Goal: Complete application form: Complete application form

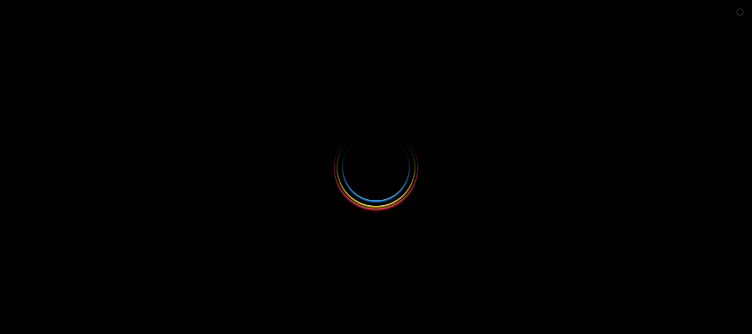
select select
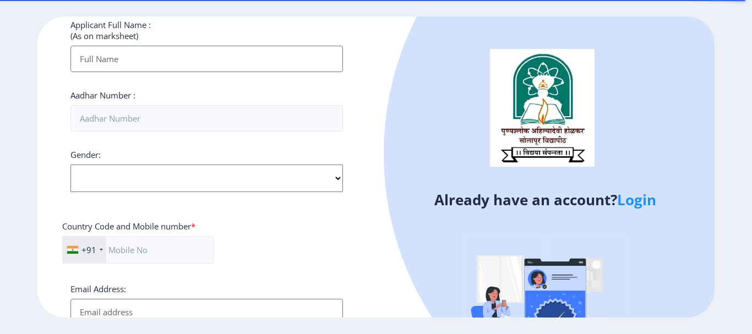
scroll to position [301, 0]
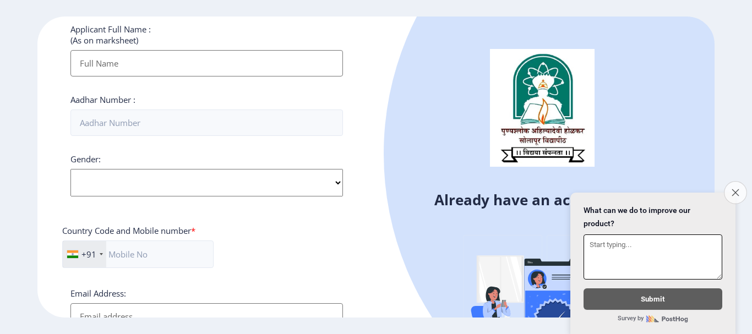
click at [735, 189] on icon "Close survey" at bounding box center [735, 192] width 7 height 7
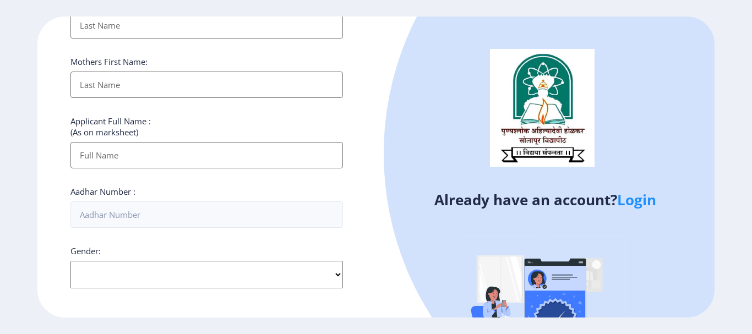
scroll to position [220, 0]
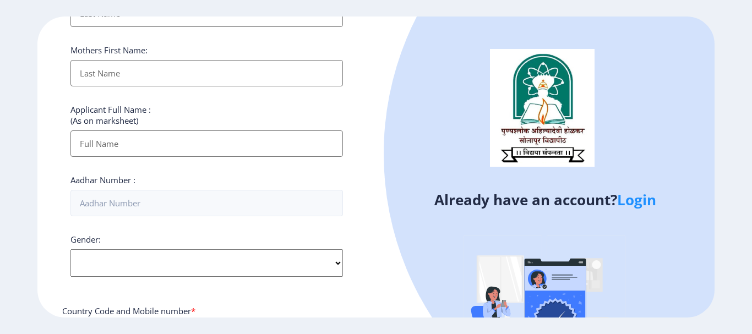
click at [634, 206] on link "Login" at bounding box center [636, 200] width 39 height 20
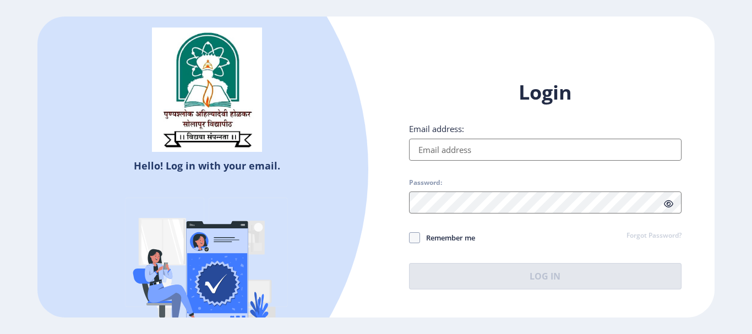
click at [460, 154] on input "Email address:" at bounding box center [545, 150] width 273 height 22
type input "L"
type input "[EMAIL_ADDRESS][DOMAIN_NAME]"
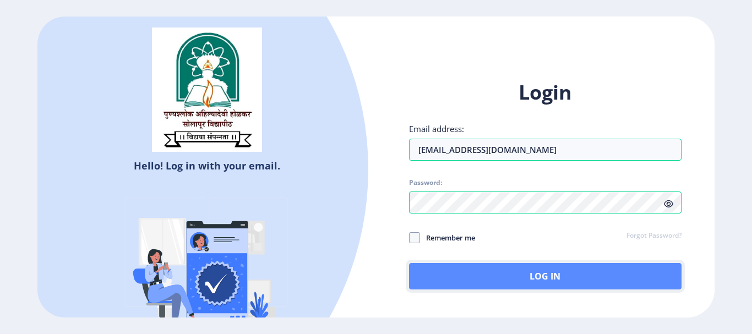
click at [517, 279] on button "Log In" at bounding box center [545, 276] width 273 height 26
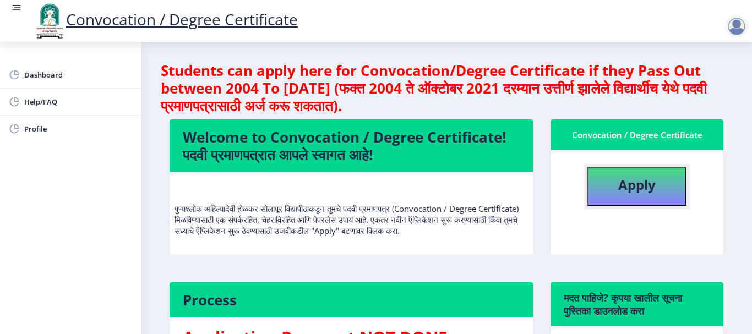
click at [628, 180] on b "Apply" at bounding box center [636, 185] width 37 height 18
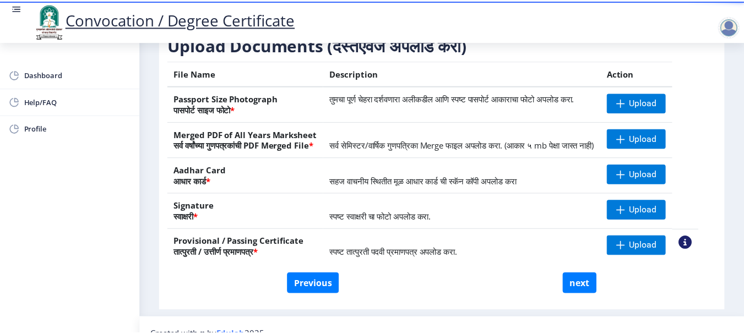
scroll to position [167, 0]
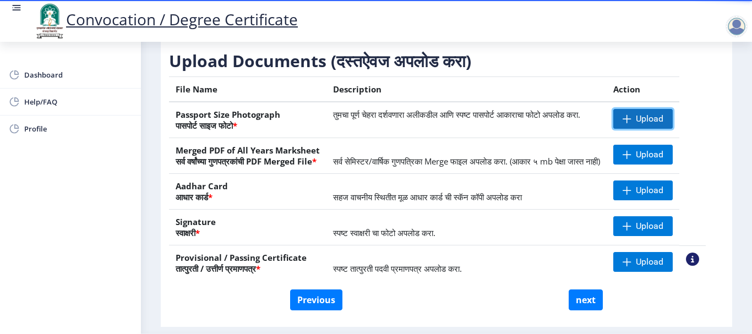
click at [664, 124] on span "Upload" at bounding box center [650, 118] width 28 height 11
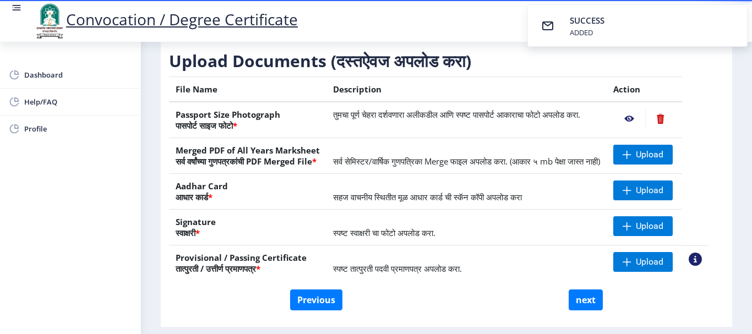
click at [642, 128] on nb-action at bounding box center [629, 119] width 32 height 20
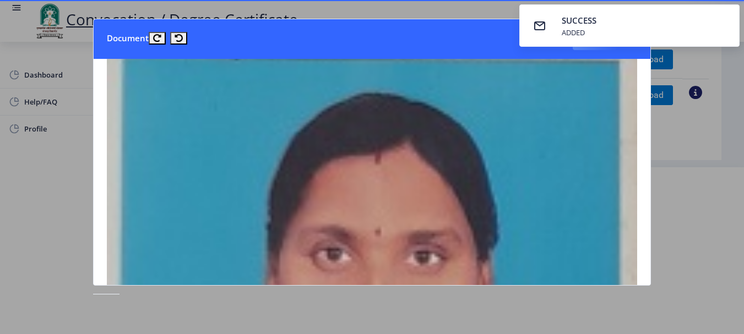
scroll to position [0, 0]
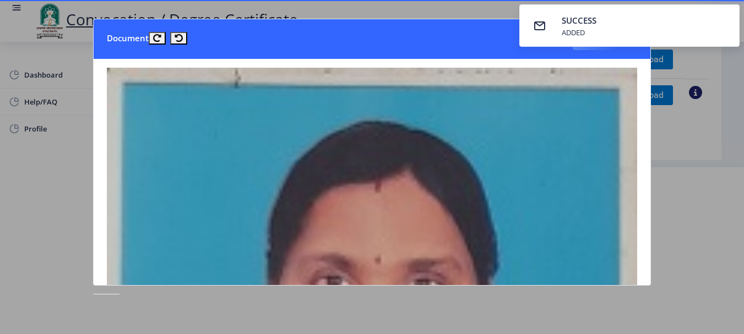
click at [716, 207] on div at bounding box center [372, 167] width 744 height 334
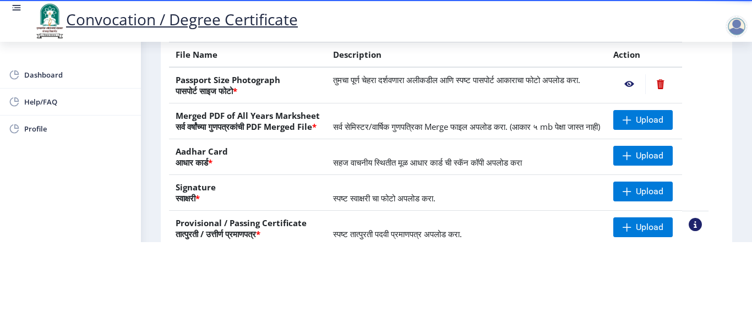
scroll to position [110, 0]
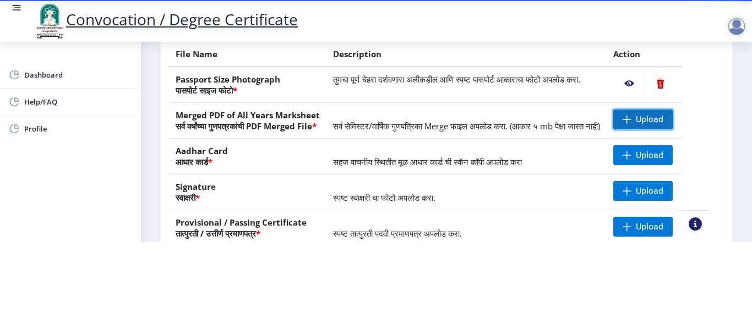
click at [656, 114] on span "Upload" at bounding box center [650, 119] width 28 height 11
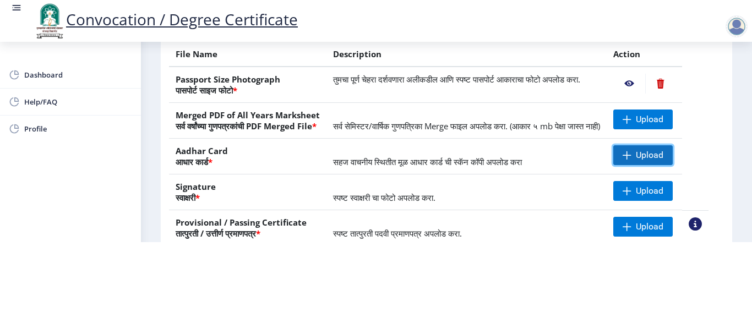
click at [665, 162] on span "Upload" at bounding box center [642, 155] width 59 height 20
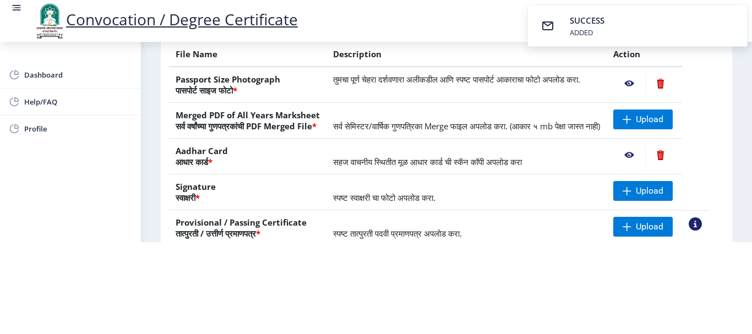
click at [642, 154] on nb-action at bounding box center [629, 155] width 32 height 20
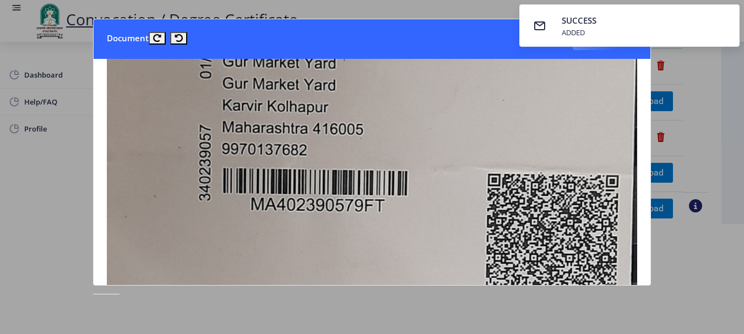
scroll to position [551, 0]
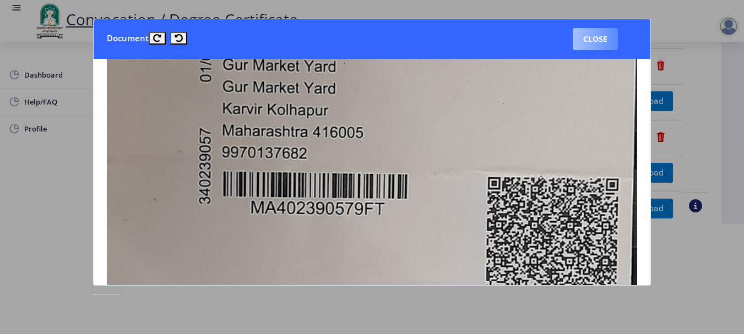
click at [594, 37] on button "Close" at bounding box center [595, 39] width 45 height 22
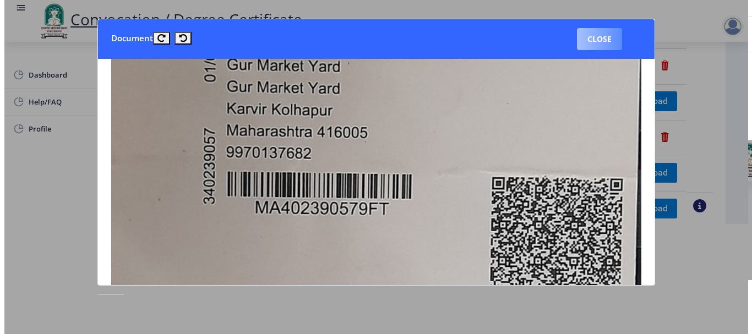
scroll to position [110, 0]
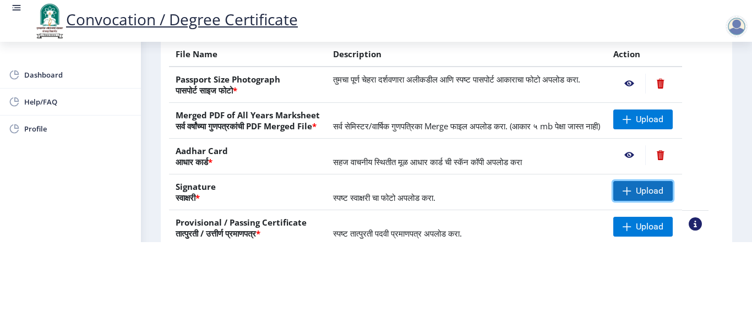
click at [656, 195] on span "Upload" at bounding box center [650, 191] width 28 height 11
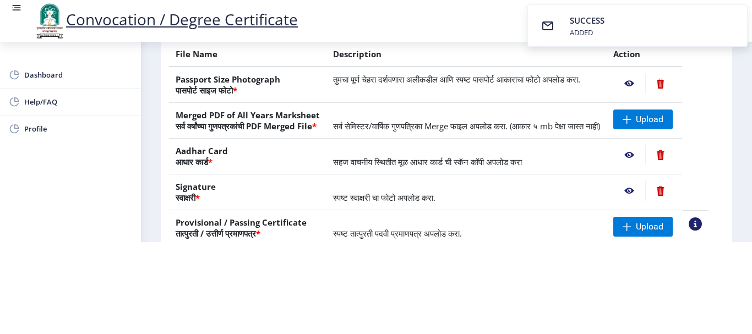
click at [643, 195] on nb-action at bounding box center [629, 191] width 32 height 20
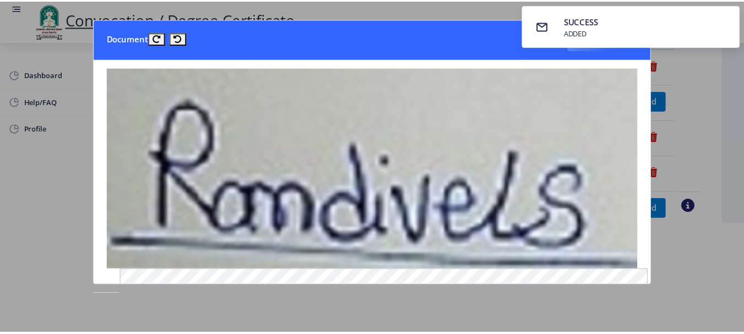
scroll to position [0, 0]
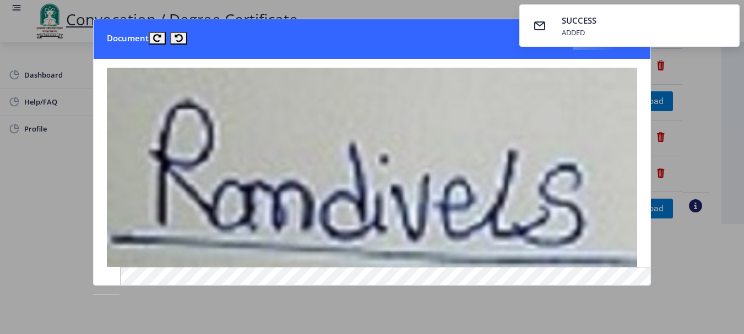
click at [698, 83] on div at bounding box center [372, 167] width 744 height 334
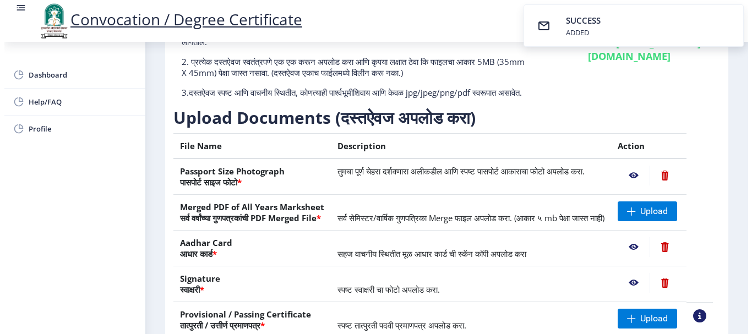
scroll to position [110, 0]
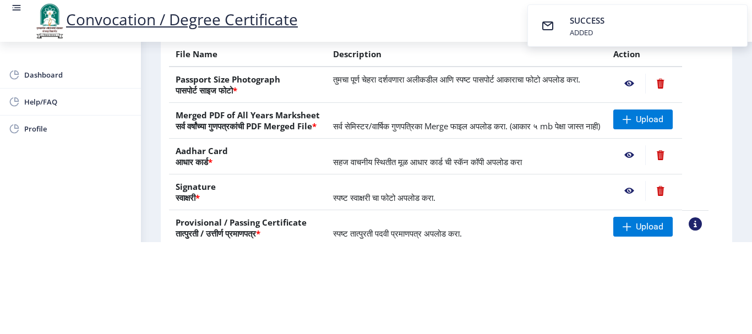
click at [461, 24] on div "Convocation / Degree Certificate" at bounding box center [387, 20] width 752 height 37
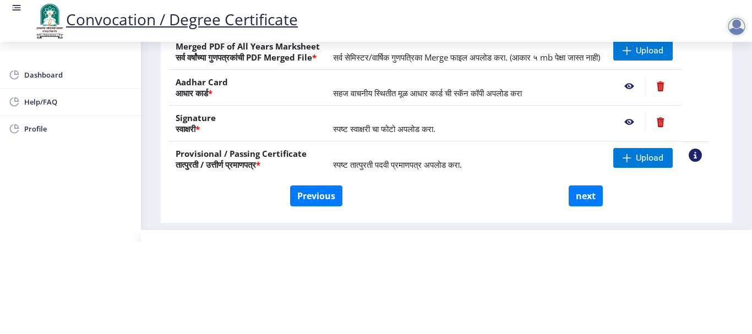
scroll to position [167, 0]
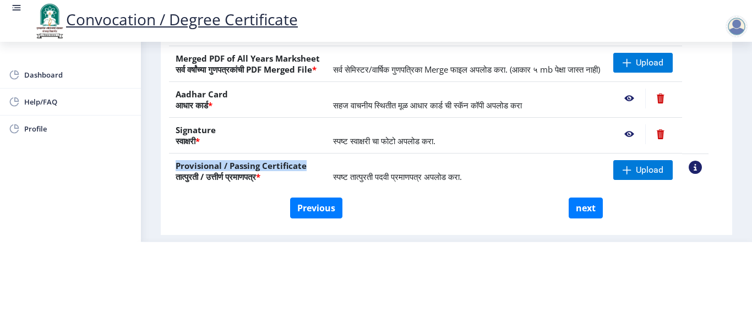
drag, startPoint x: 306, startPoint y: 170, endPoint x: 175, endPoint y: 173, distance: 131.1
click at [175, 173] on th "Provisional / Passing Certificate तात्पुरती / उत्तीर्ण प्रमाणपत्र *" at bounding box center [247, 172] width 157 height 36
copy th "Provisional / Passing Certificate"
click at [431, 242] on html "Convocation / Degree Certificate Dashboard Help/FAQ Profile First step 2 Second…" at bounding box center [376, 75] width 752 height 334
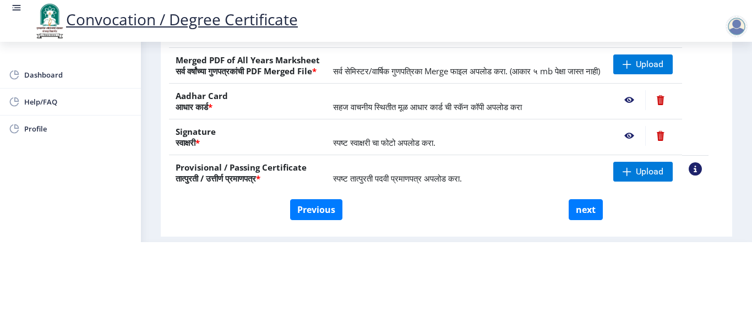
scroll to position [110, 0]
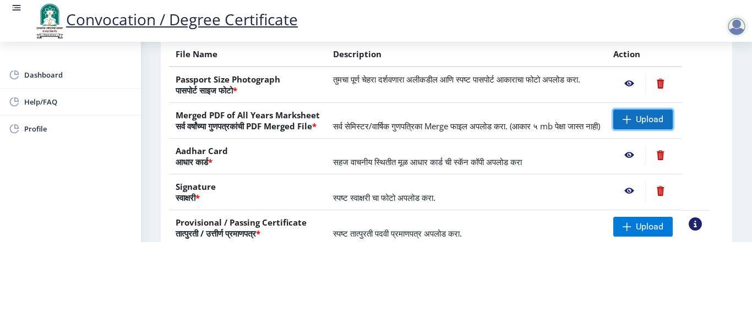
click at [647, 117] on span "Upload" at bounding box center [642, 120] width 59 height 20
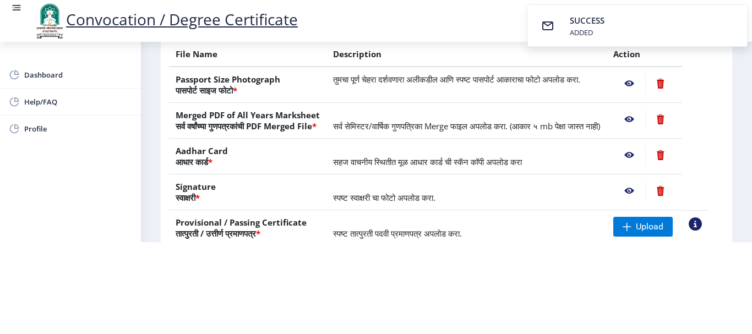
click at [644, 112] on nb-action at bounding box center [629, 120] width 32 height 20
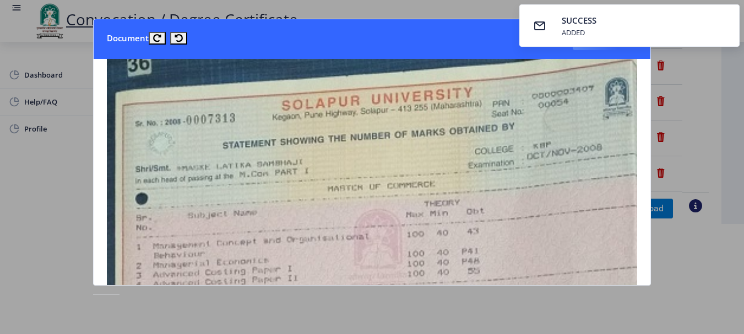
scroll to position [0, 0]
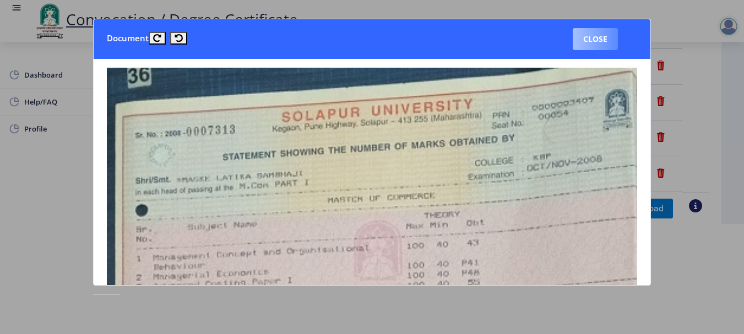
click at [591, 39] on button "Close" at bounding box center [595, 39] width 45 height 22
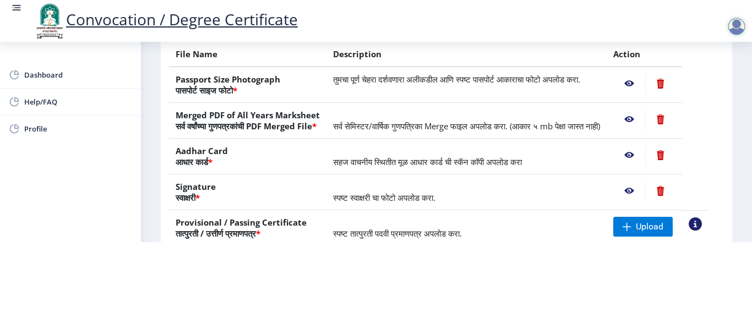
scroll to position [220, 0]
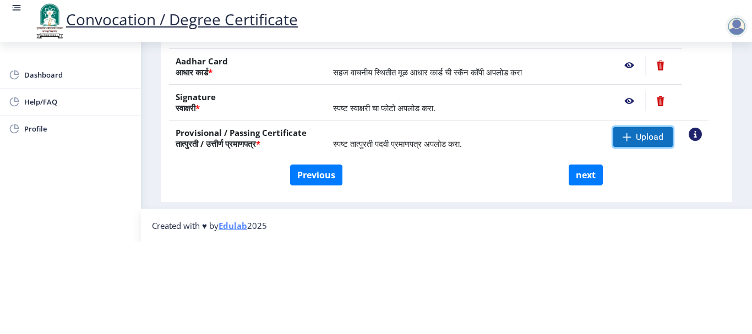
click at [653, 132] on span "Upload" at bounding box center [650, 137] width 28 height 11
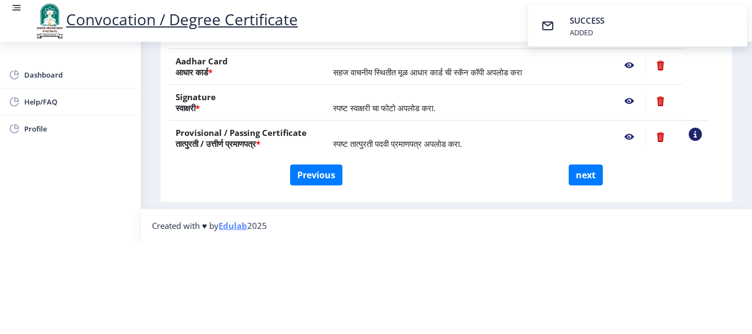
click at [640, 127] on nb-action at bounding box center [629, 137] width 32 height 20
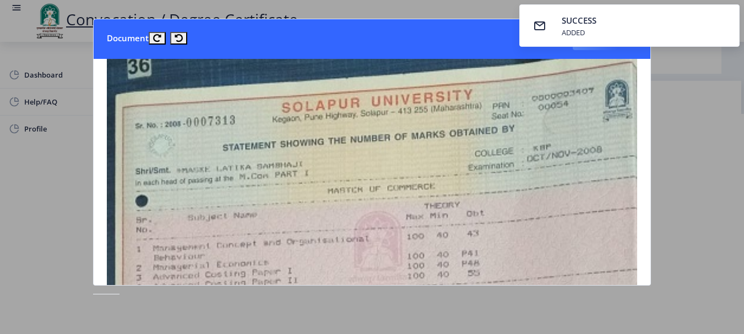
scroll to position [0, 0]
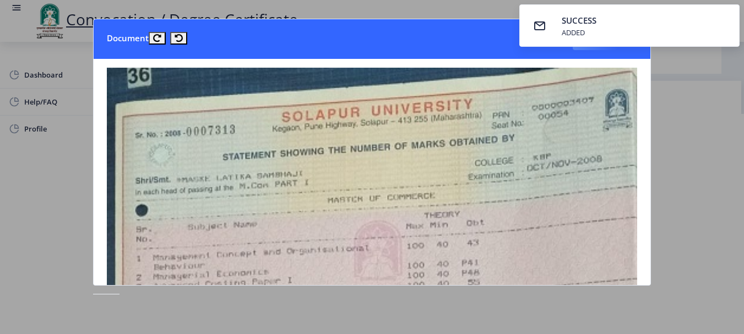
click at [705, 102] on div at bounding box center [372, 167] width 744 height 334
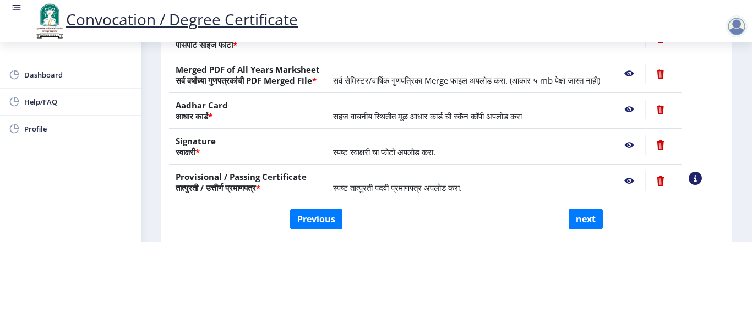
scroll to position [222, 0]
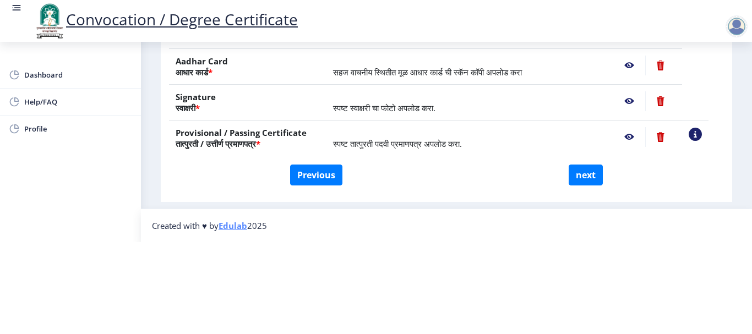
click at [641, 91] on nb-action at bounding box center [629, 101] width 32 height 20
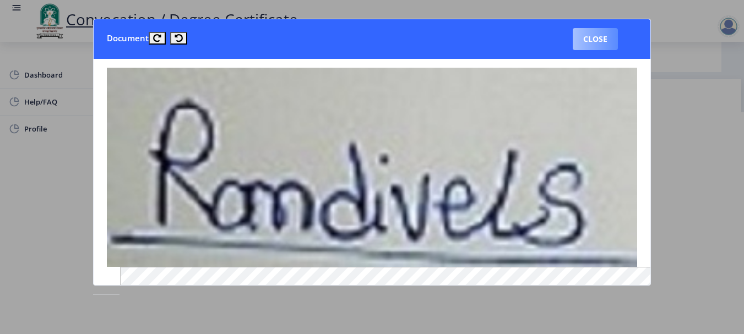
click at [600, 37] on button "Close" at bounding box center [595, 39] width 45 height 22
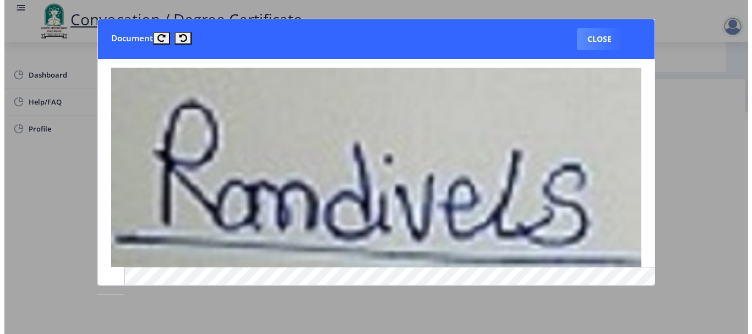
scroll to position [114, 0]
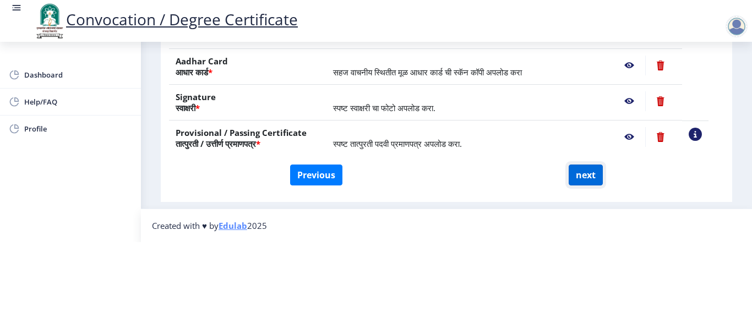
click at [587, 165] on button "next" at bounding box center [586, 175] width 34 height 21
select select
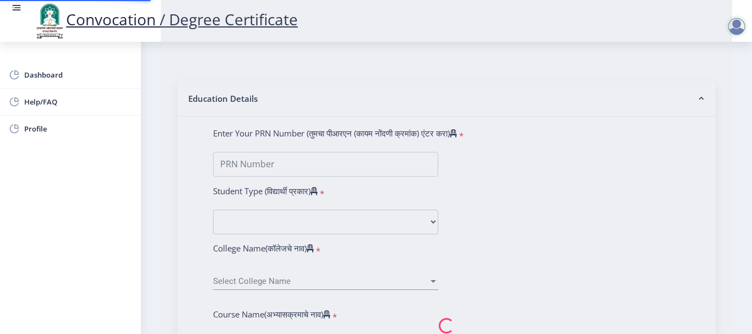
scroll to position [0, 0]
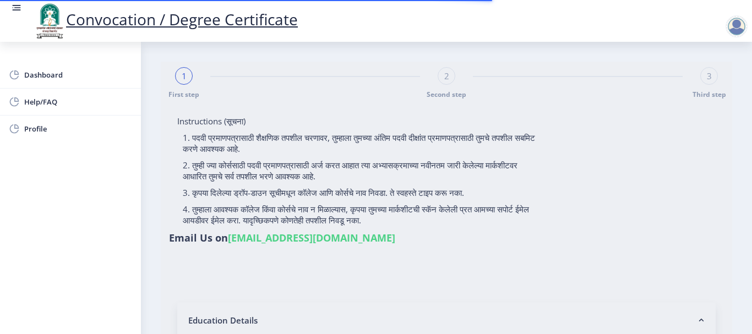
select select
type input "[PERSON_NAME] [PERSON_NAME]"
type input "[PERSON_NAME]"
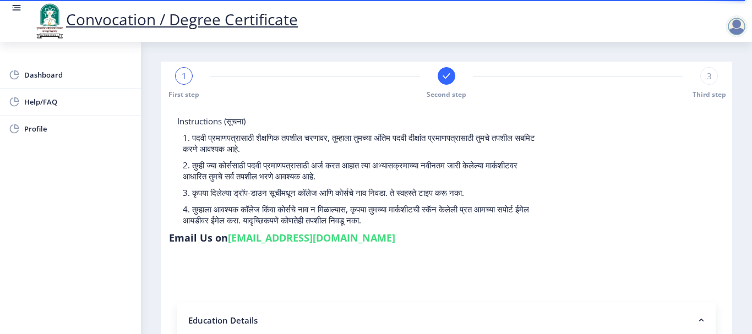
select select
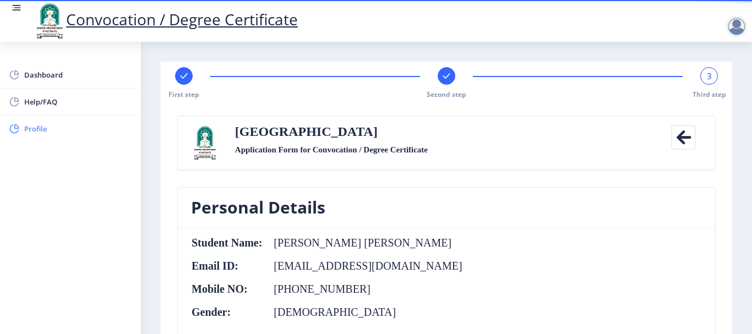
click at [41, 132] on span "Profile" at bounding box center [78, 128] width 108 height 13
select select
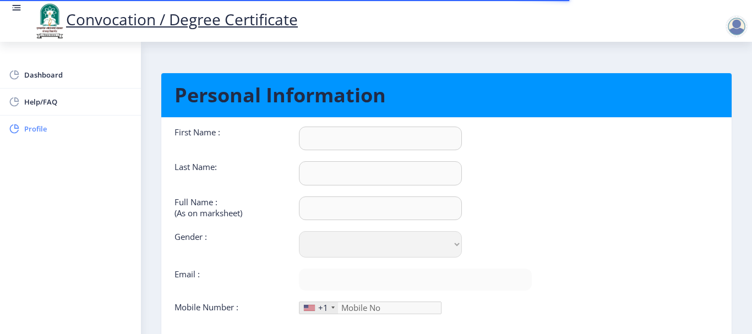
type input "[PERSON_NAME]"
type input "[PERSON_NAME] [PERSON_NAME]"
select select "[DEMOGRAPHIC_DATA]"
type input "[EMAIL_ADDRESS][DOMAIN_NAME]"
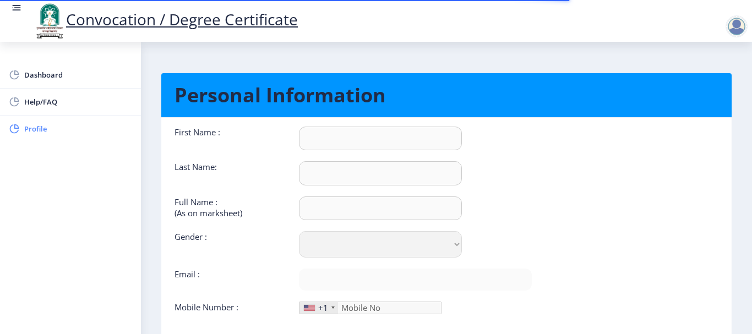
type input "9970137682"
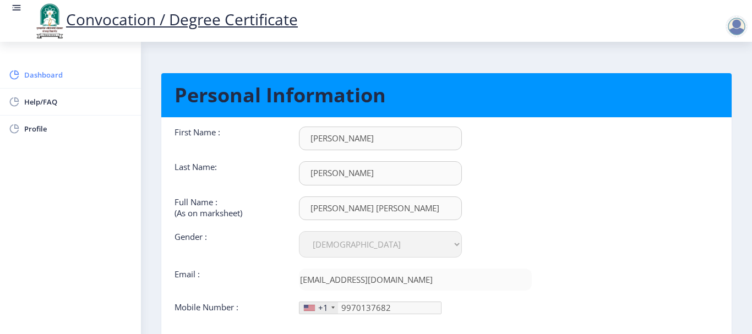
click at [42, 78] on span "Dashboard" at bounding box center [78, 74] width 108 height 13
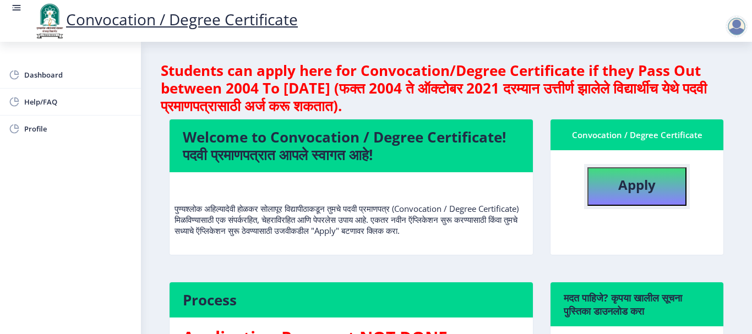
click at [632, 184] on b "Apply" at bounding box center [636, 185] width 37 height 18
select select
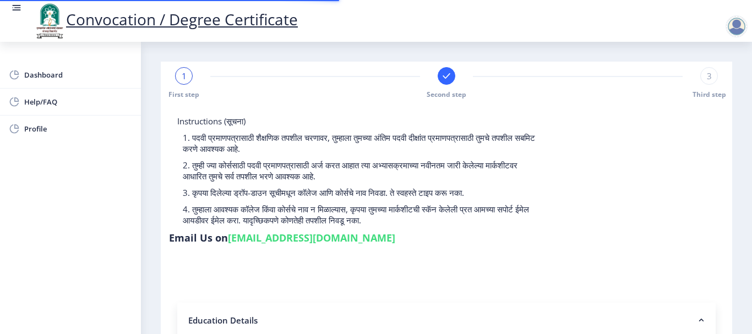
select select
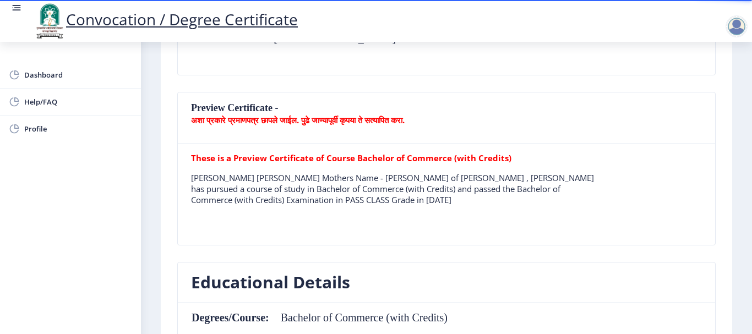
scroll to position [275, 0]
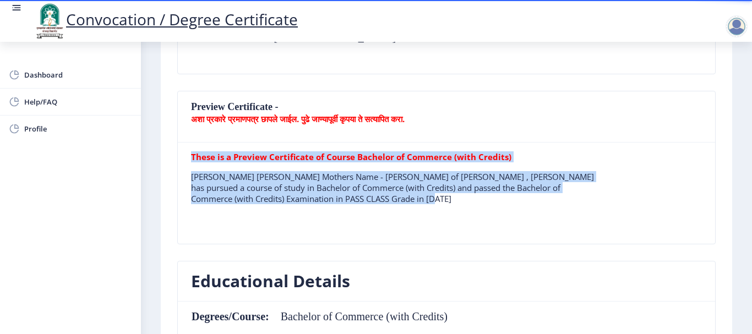
drag, startPoint x: 190, startPoint y: 176, endPoint x: 386, endPoint y: 202, distance: 197.7
click at [378, 202] on div "These is a Preview Certificate of Course Bachelor of Commerce (with Credits) [P…" at bounding box center [447, 193] width 528 height 84
click at [443, 206] on tr "These is a Preview Certificate of Course Bachelor of Commerce (with Credits) [P…" at bounding box center [395, 182] width 409 height 62
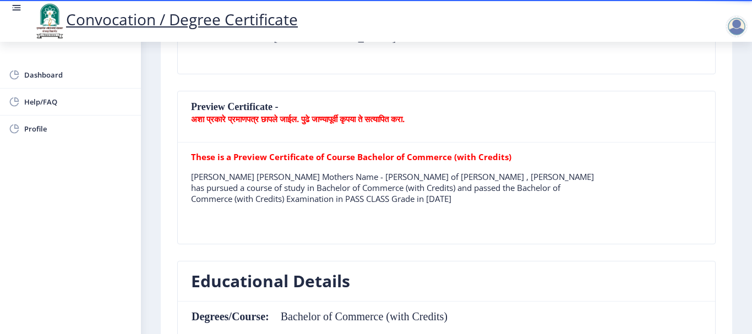
drag, startPoint x: 422, startPoint y: 198, endPoint x: 203, endPoint y: 208, distance: 219.4
click at [203, 208] on tr "These is a Preview Certificate of Course Bachelor of Commerce (with Credits) [P…" at bounding box center [395, 182] width 409 height 62
click at [365, 172] on p "[PERSON_NAME] [PERSON_NAME] Mothers Name - [PERSON_NAME] of [PERSON_NAME] , [PE…" at bounding box center [395, 187] width 409 height 33
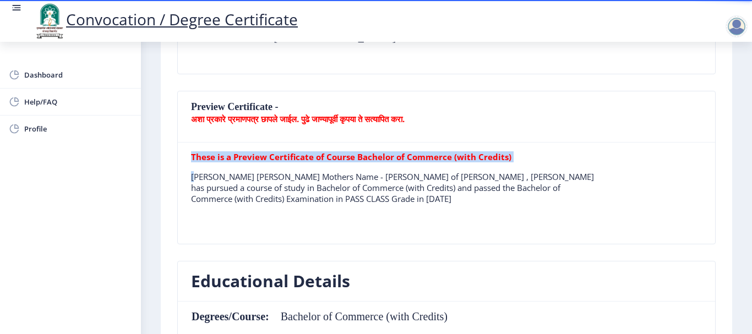
drag, startPoint x: 192, startPoint y: 173, endPoint x: 417, endPoint y: 216, distance: 229.7
click at [417, 216] on table "These is a Preview Certificate of Course Bachelor of Commerce (with Credits) [P…" at bounding box center [395, 193] width 409 height 84
copy tr "These is a Preview Certificate of Course Bachelor of Commerce (with Credits)"
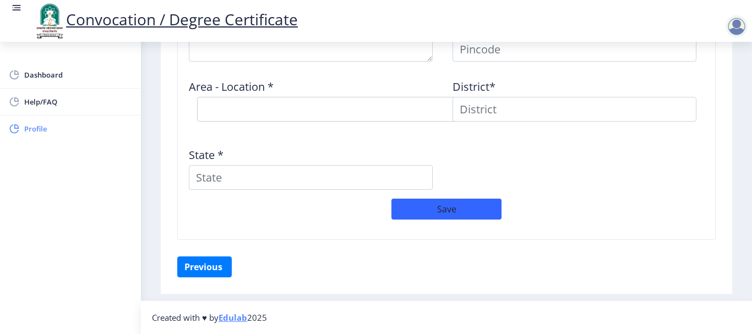
scroll to position [685, 0]
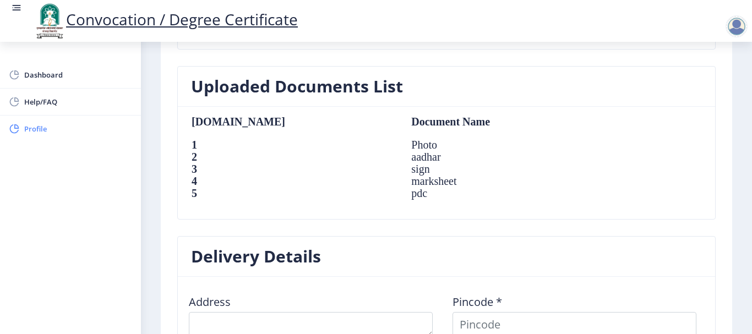
click at [36, 125] on span "Profile" at bounding box center [78, 128] width 108 height 13
select select
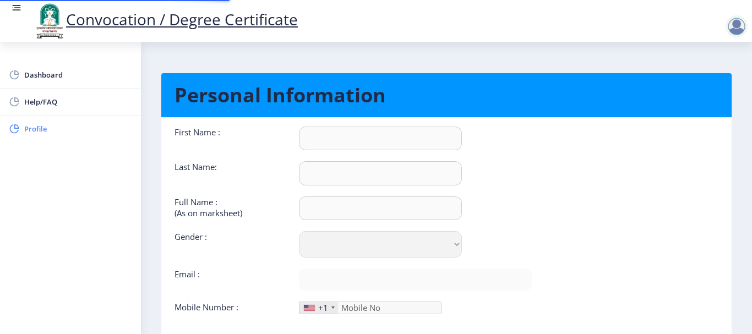
type input "[PERSON_NAME]"
type input "[PERSON_NAME] [PERSON_NAME]"
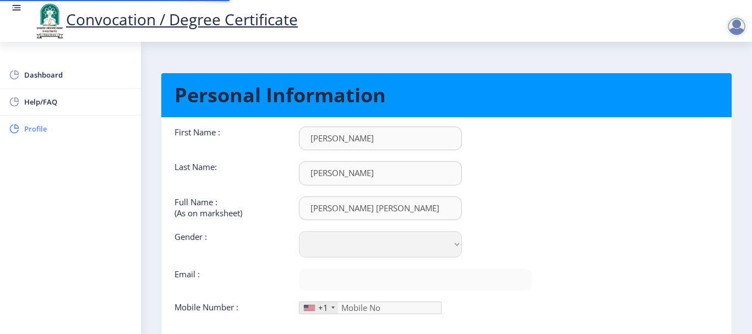
select select "[DEMOGRAPHIC_DATA]"
type input "[EMAIL_ADDRESS][DOMAIN_NAME]"
type input "9970137682"
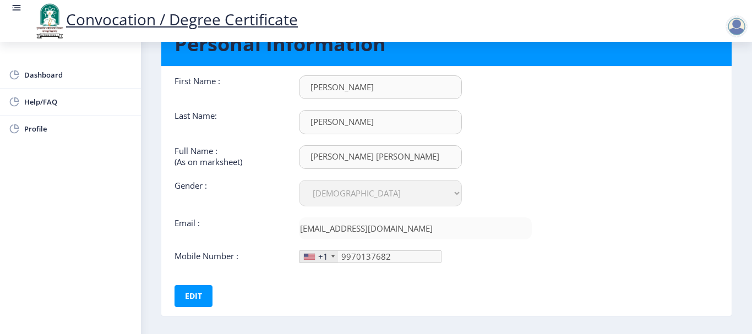
scroll to position [101, 0]
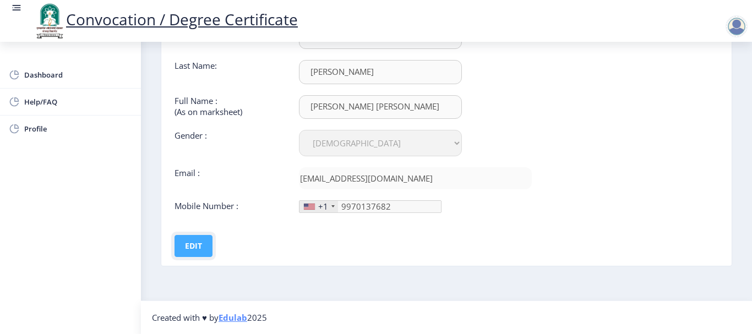
click at [191, 246] on button "Edit" at bounding box center [194, 246] width 38 height 22
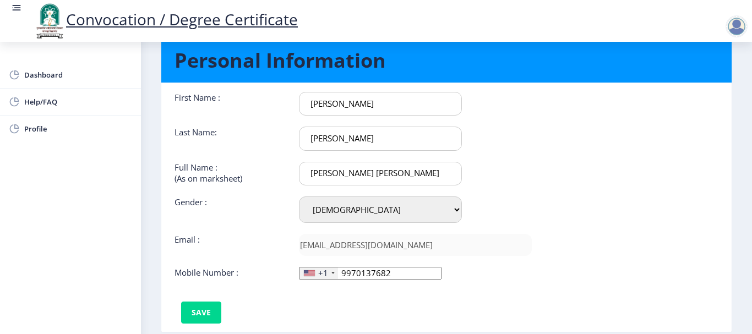
scroll to position [0, 0]
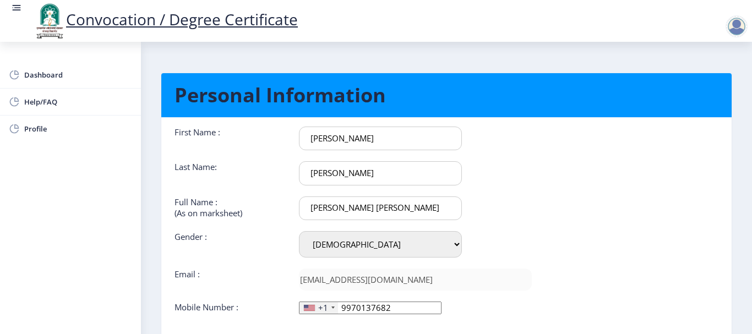
click at [728, 19] on div at bounding box center [737, 26] width 22 height 22
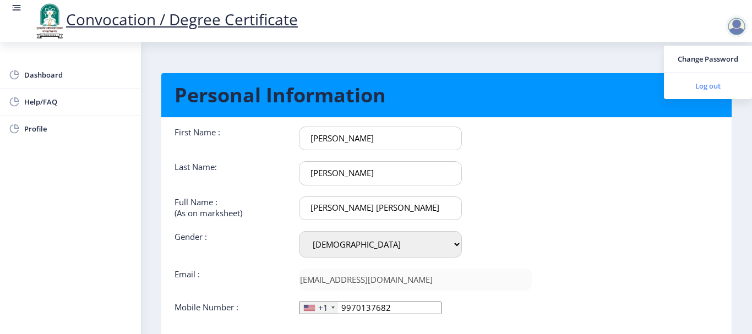
click at [706, 84] on span "Log out" at bounding box center [708, 85] width 70 height 13
